Goal: Find contact information: Find contact information

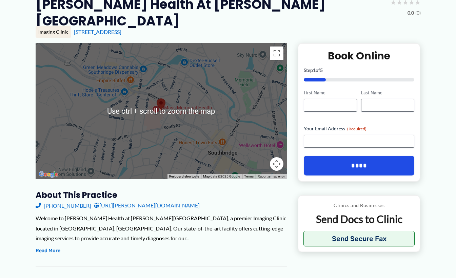
scroll to position [102, 0]
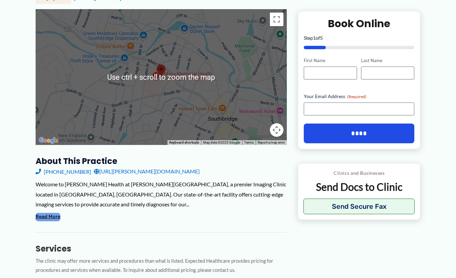
click at [52, 213] on button "Read More" at bounding box center [48, 217] width 25 height 8
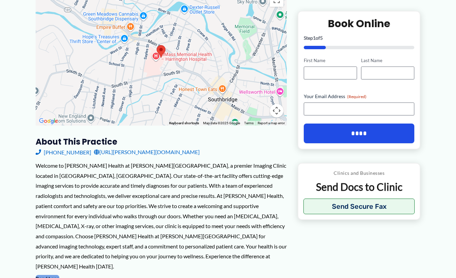
scroll to position [68, 0]
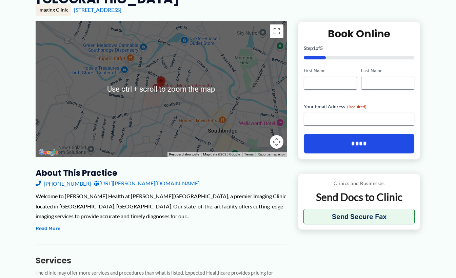
scroll to position [102, 0]
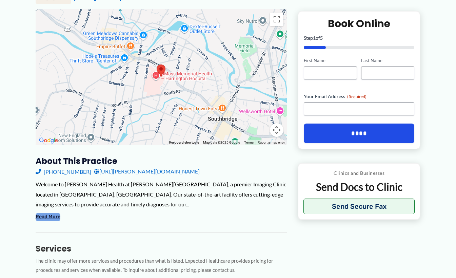
click at [55, 213] on button "Read More" at bounding box center [48, 217] width 25 height 8
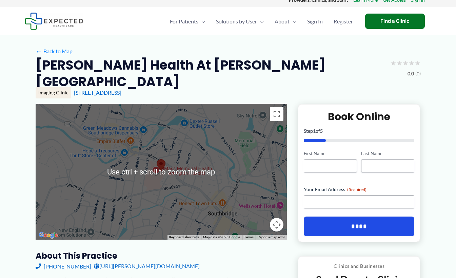
scroll to position [0, 0]
